Goal: Task Accomplishment & Management: Complete application form

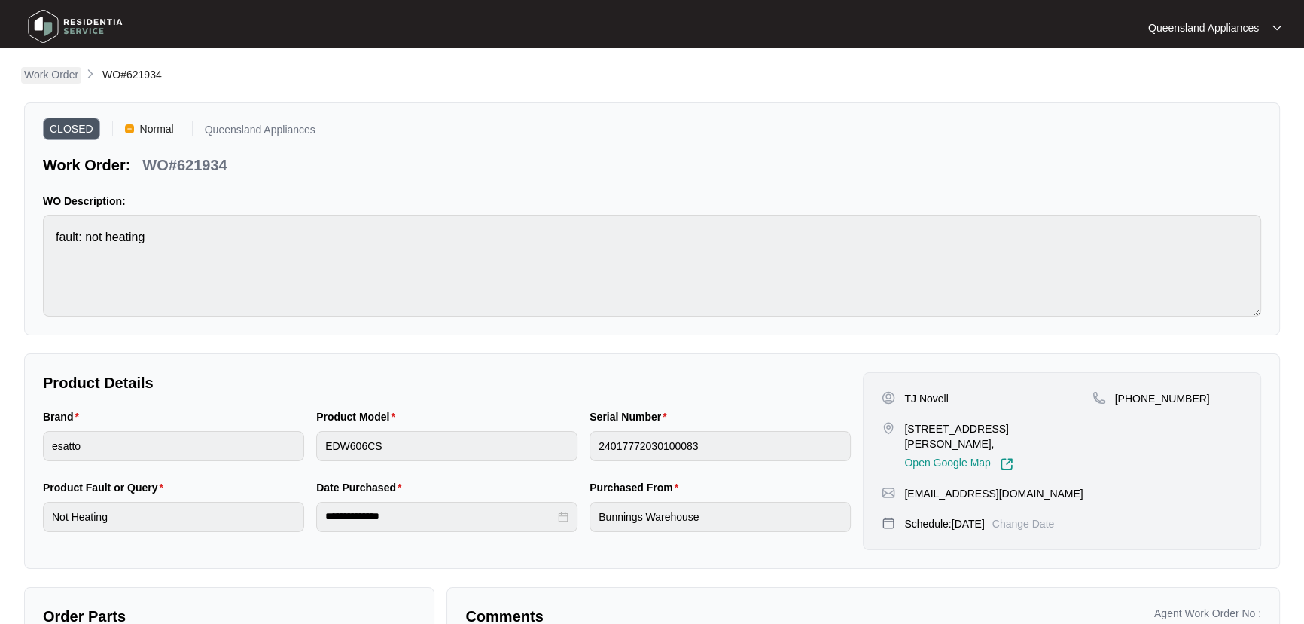
click at [59, 72] on p "Work Order" at bounding box center [51, 74] width 54 height 15
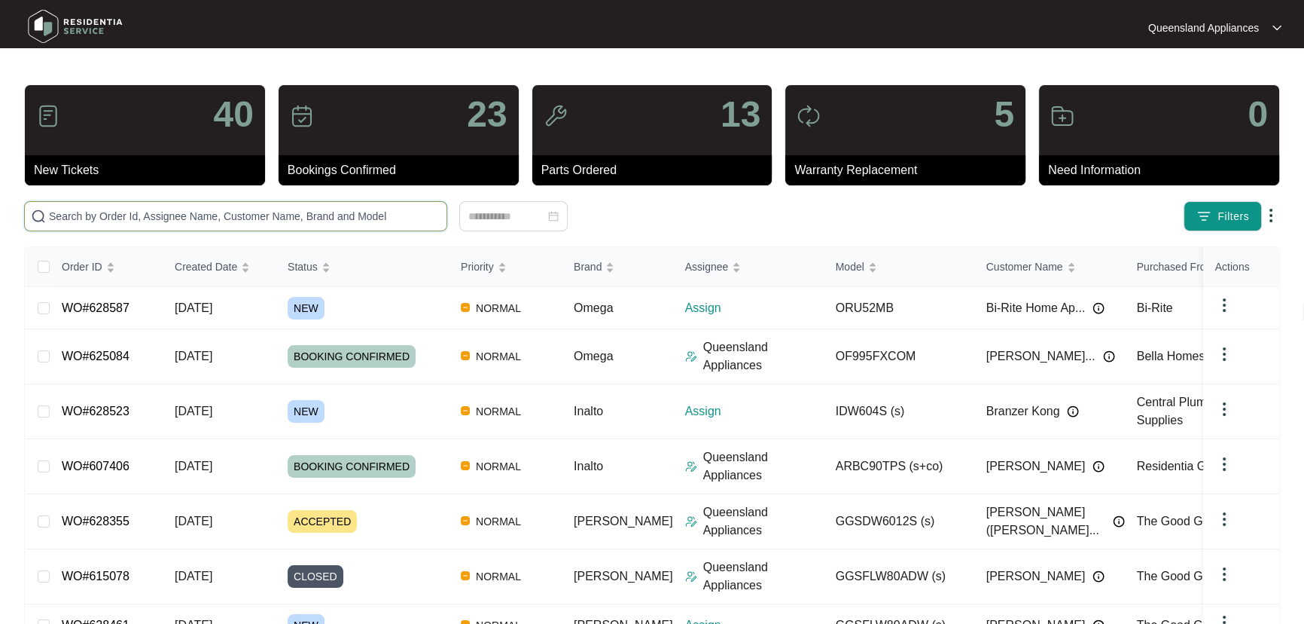
click at [128, 209] on input "text" at bounding box center [245, 216] width 392 height 17
paste input "621870"
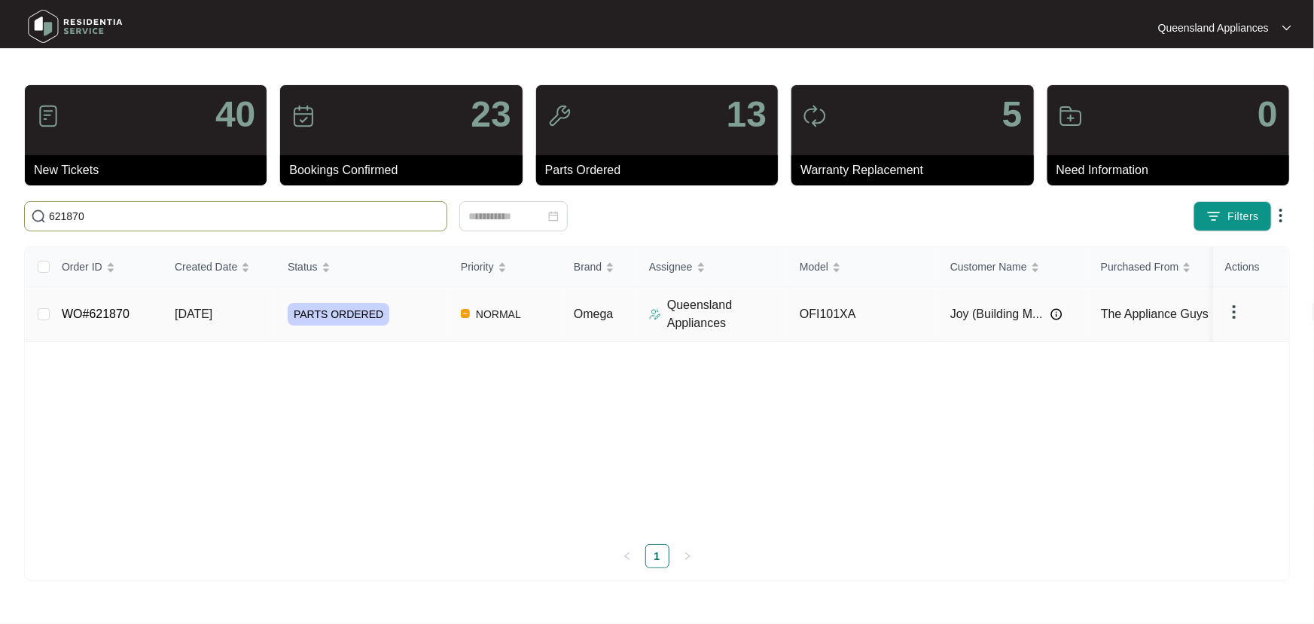
type input "621870"
click at [437, 319] on div "PARTS ORDERED" at bounding box center [368, 314] width 161 height 23
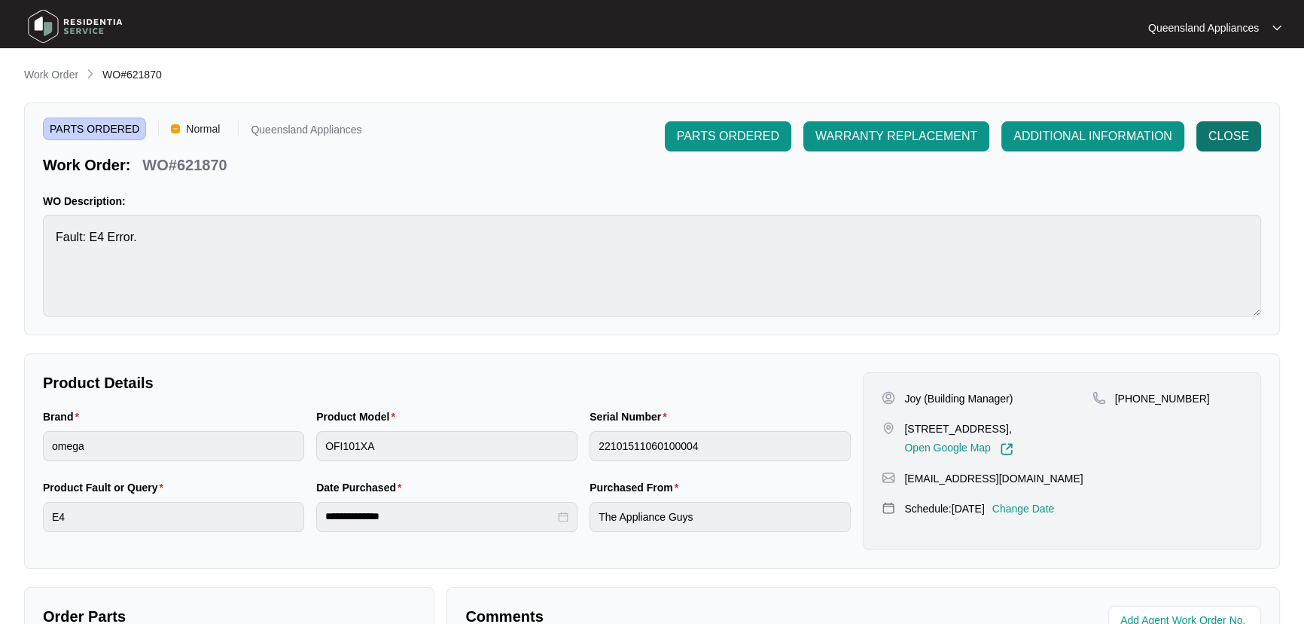
click at [1231, 132] on span "CLOSE" at bounding box center [1229, 136] width 41 height 18
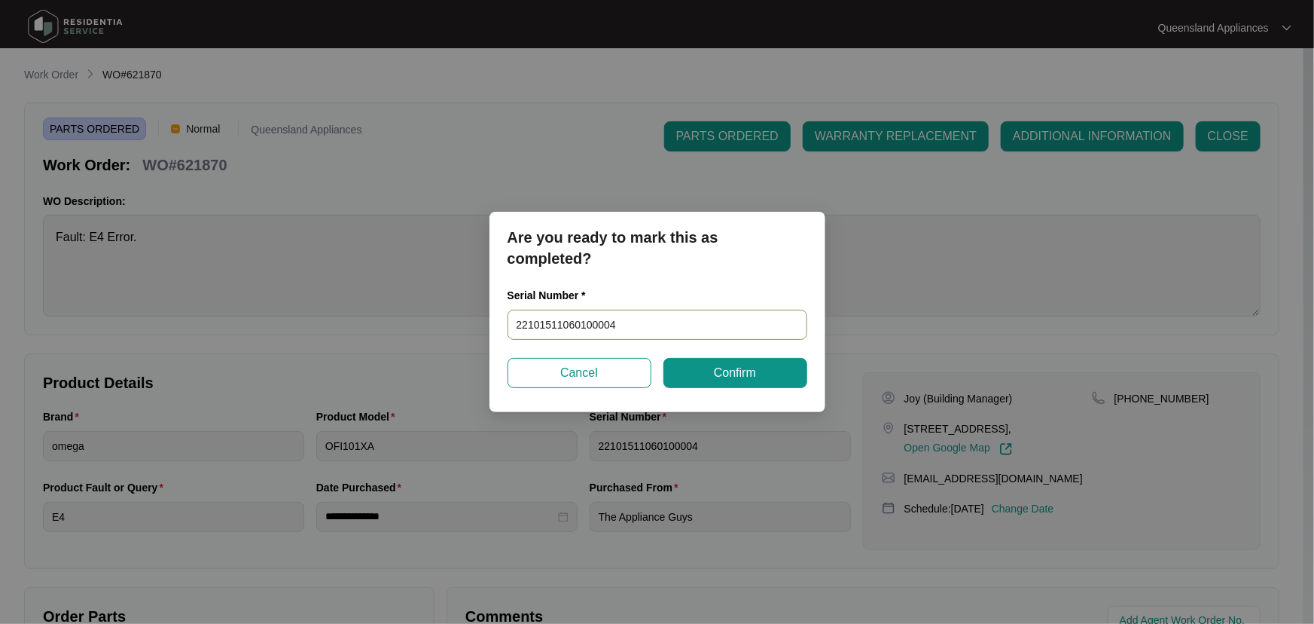
drag, startPoint x: 662, startPoint y: 320, endPoint x: 154, endPoint y: 316, distance: 508.3
click at [154, 316] on div "Are you ready to mark this as completed? Serial Number * 22101511060100004 Canc…" at bounding box center [657, 312] width 1314 height 624
paste input "11880070100023"
type input "22111880070100023"
click at [774, 372] on button "Confirm" at bounding box center [735, 373] width 144 height 30
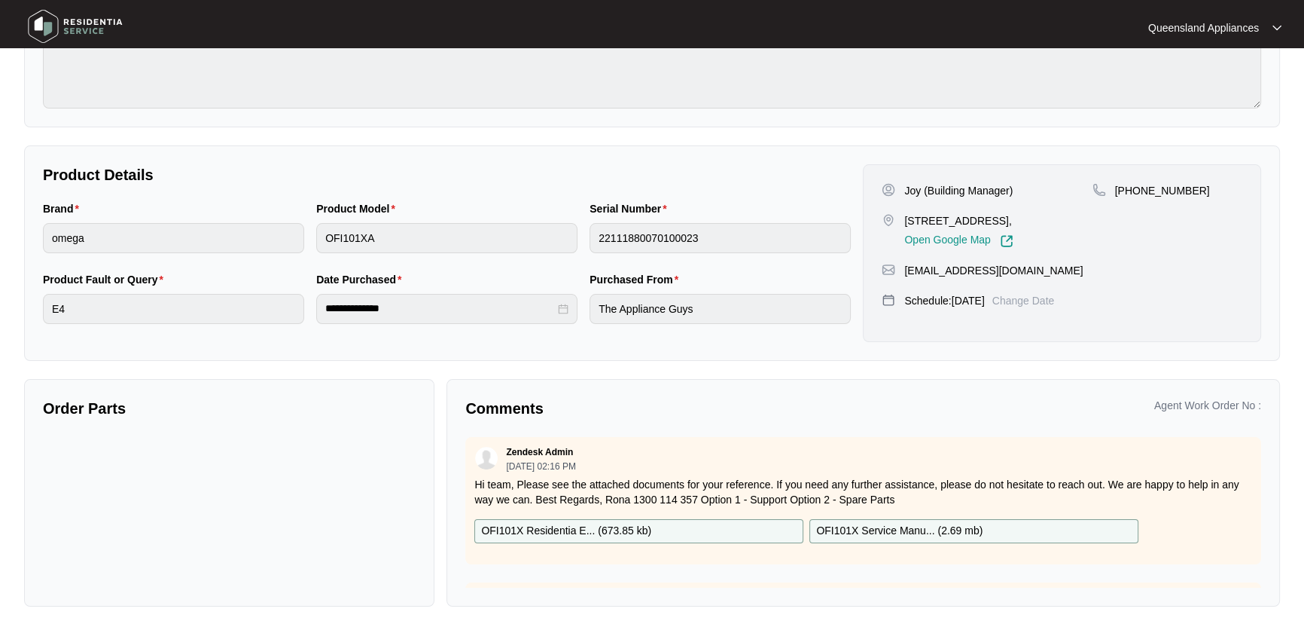
scroll to position [213, 0]
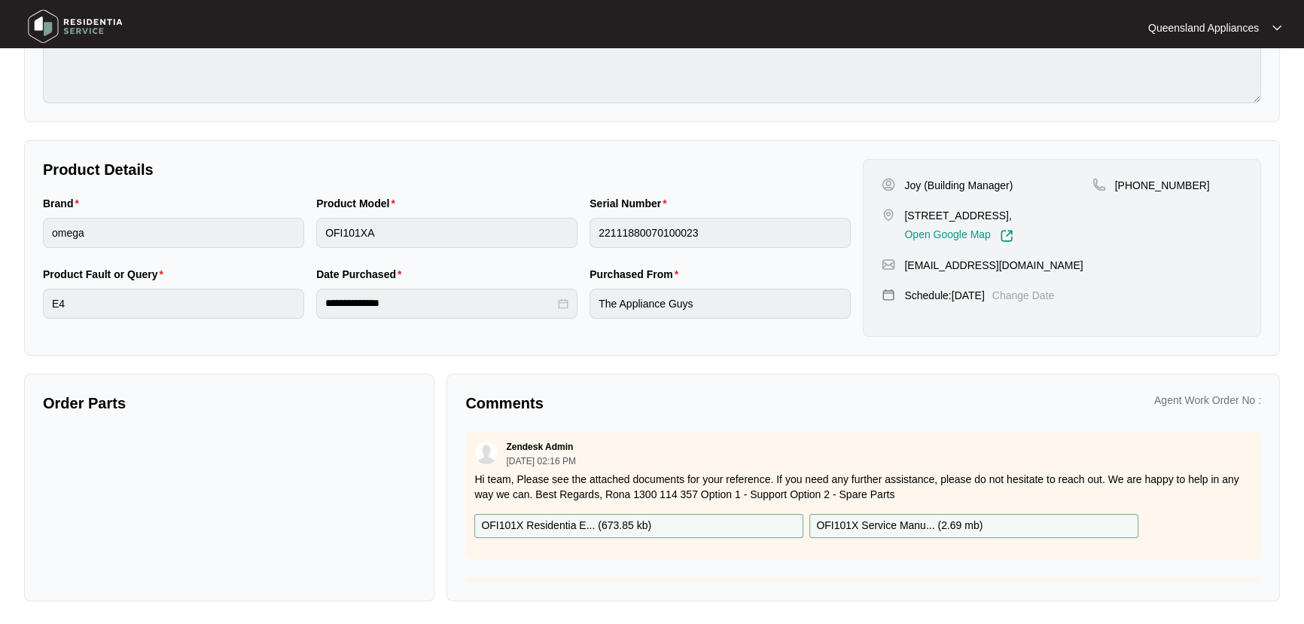
type input "22101511060100004"
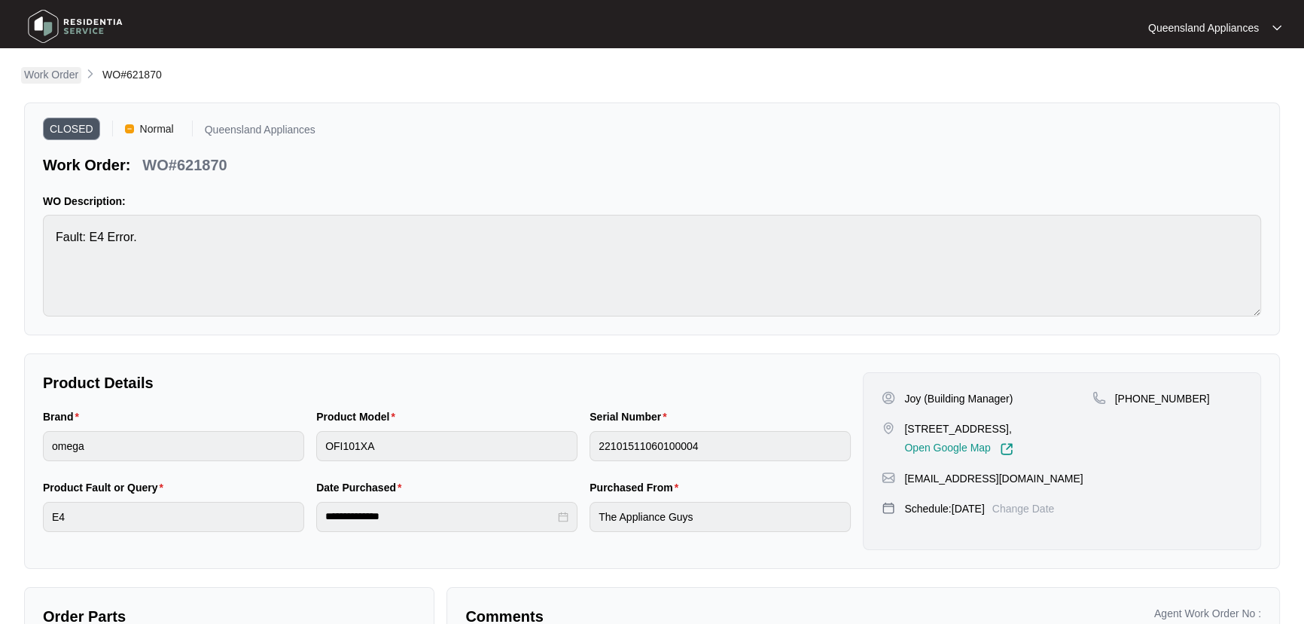
click at [54, 77] on p "Work Order" at bounding box center [51, 74] width 54 height 15
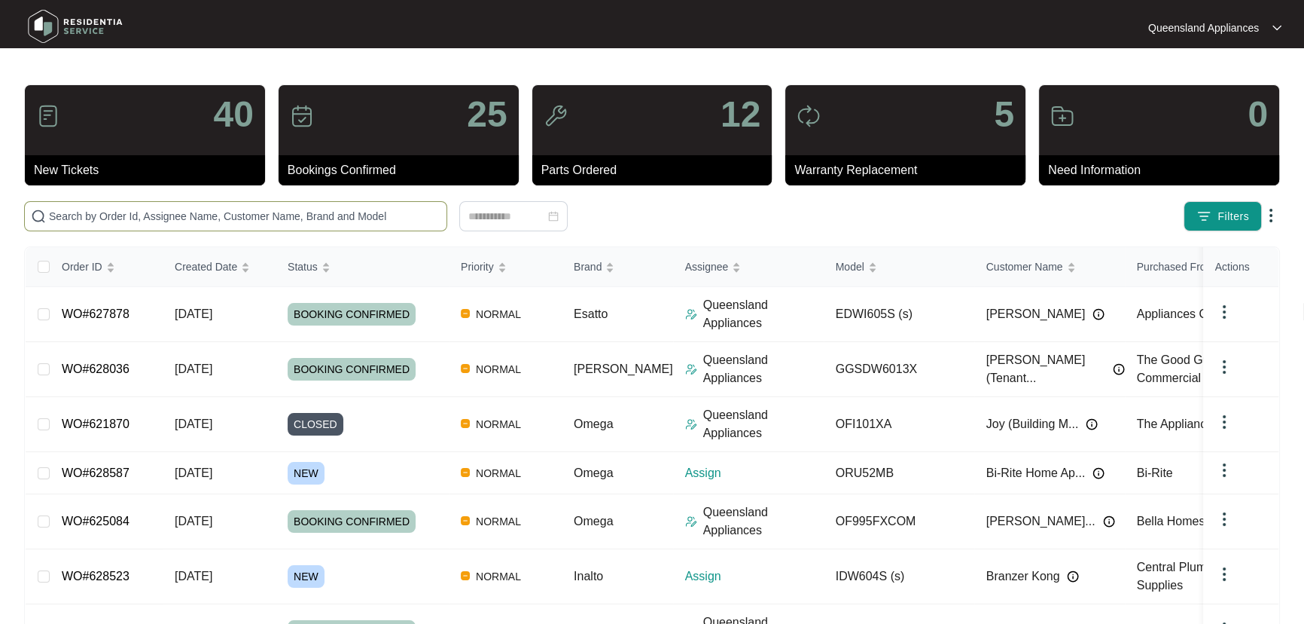
click at [372, 225] on span at bounding box center [235, 216] width 423 height 30
click at [383, 214] on input "text" at bounding box center [245, 216] width 392 height 17
paste input "627261"
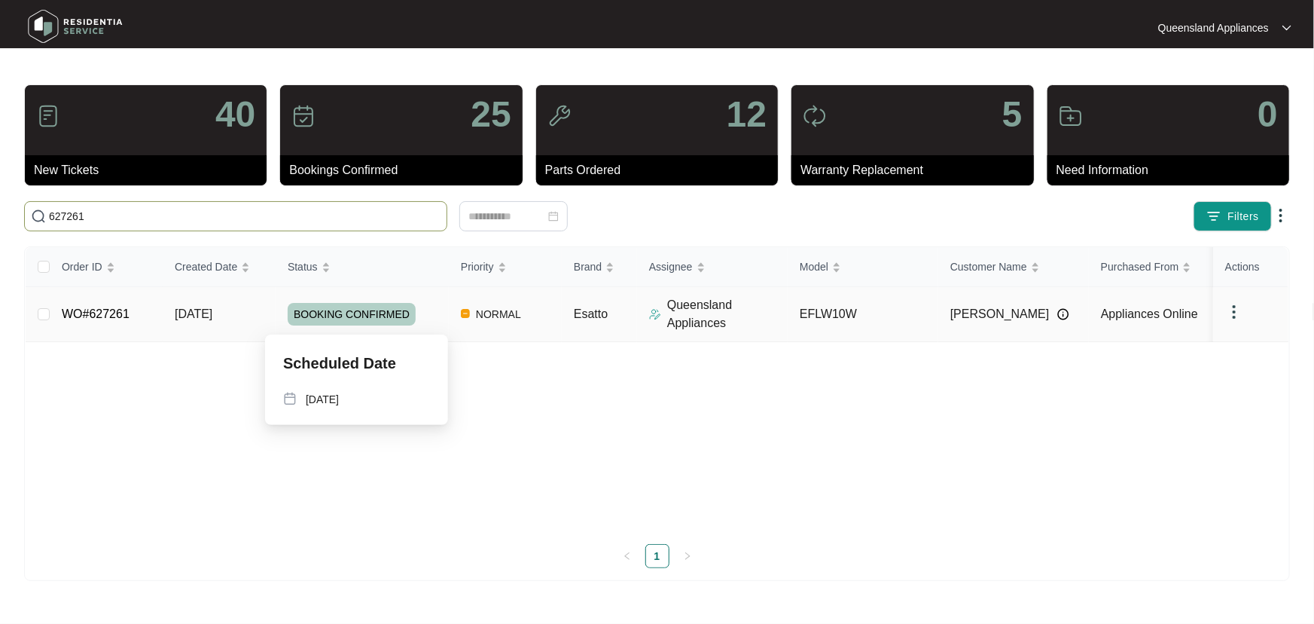
type input "627261"
click at [429, 317] on div "BOOKING CONFIRMED" at bounding box center [368, 314] width 161 height 23
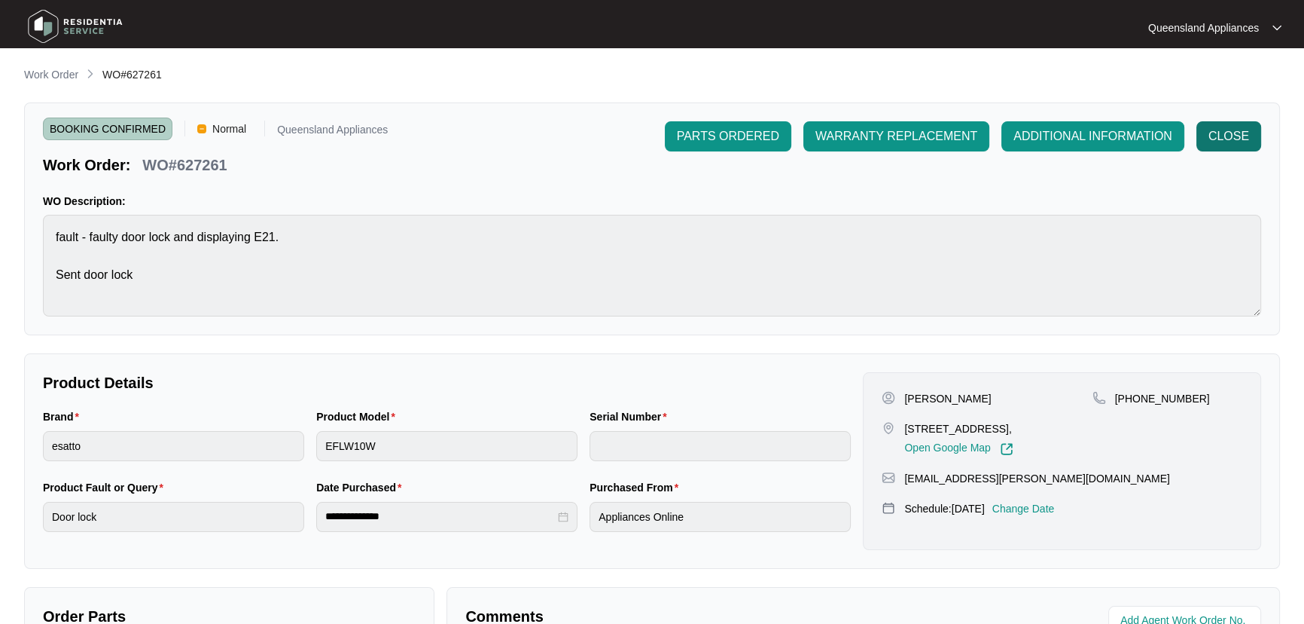
click at [1231, 136] on span "CLOSE" at bounding box center [1229, 136] width 41 height 18
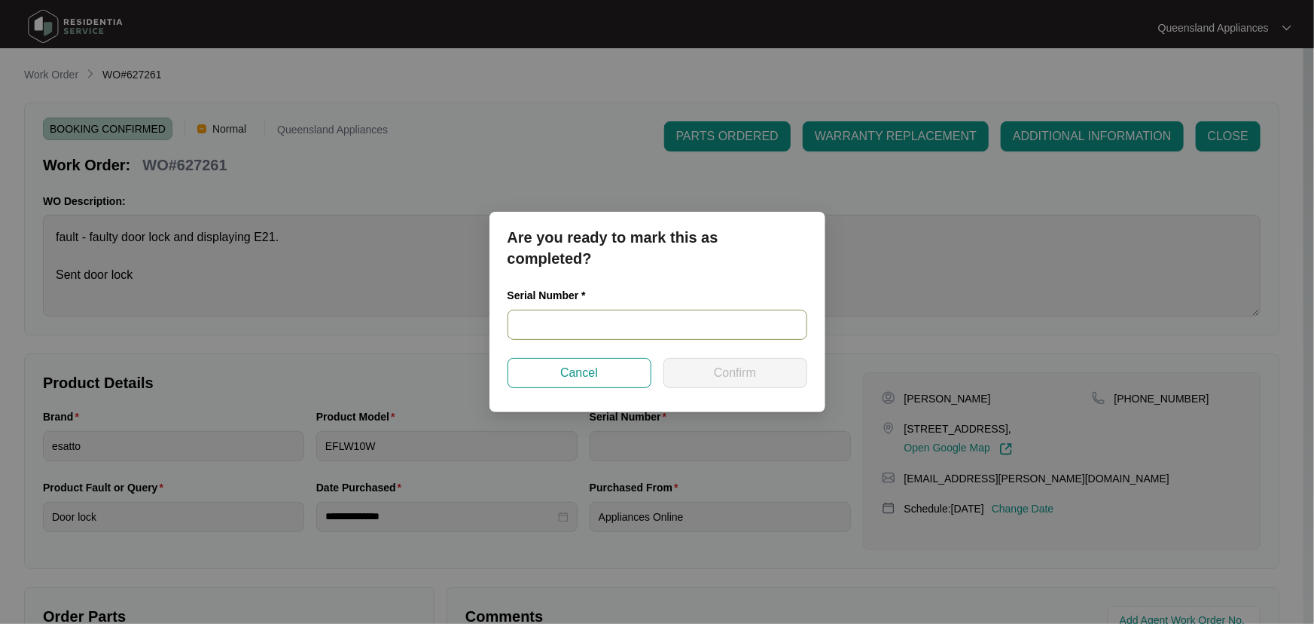
click at [587, 315] on input "text" at bounding box center [658, 325] width 300 height 30
paste input "540G105850125115G00073"
type input "540G105850125115G00073"
click at [764, 364] on button "Confirm" at bounding box center [735, 373] width 144 height 30
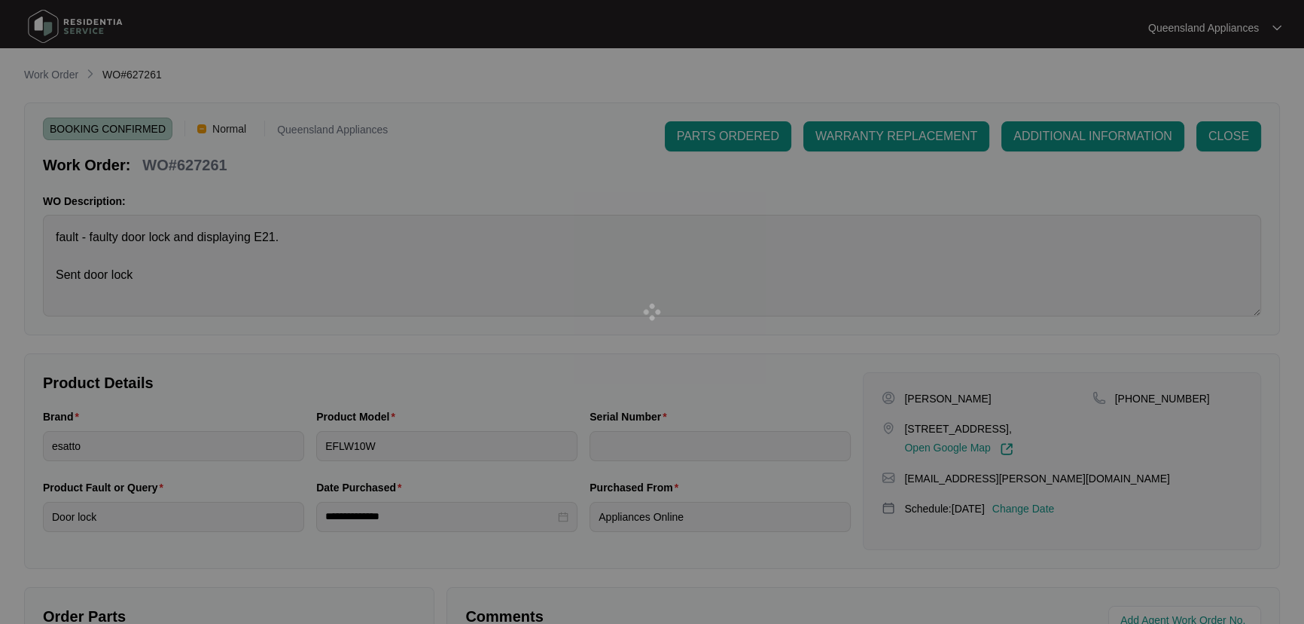
type input "540G105850125115G00073"
